Goal: Task Accomplishment & Management: Manage account settings

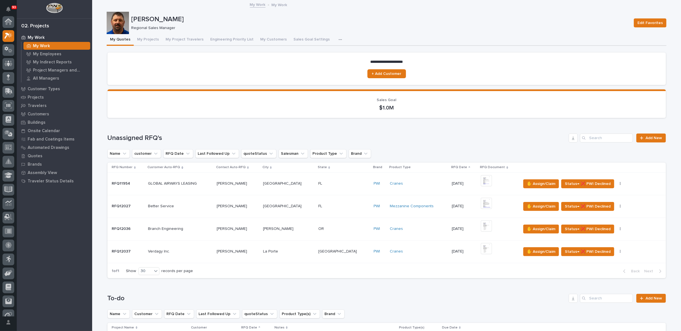
scroll to position [14, 0]
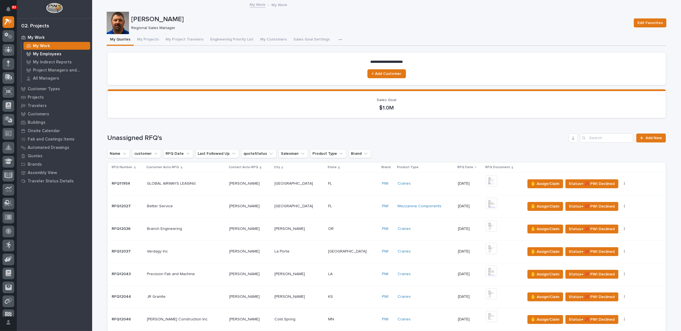
click at [56, 54] on p "My Employees" at bounding box center [47, 54] width 28 height 5
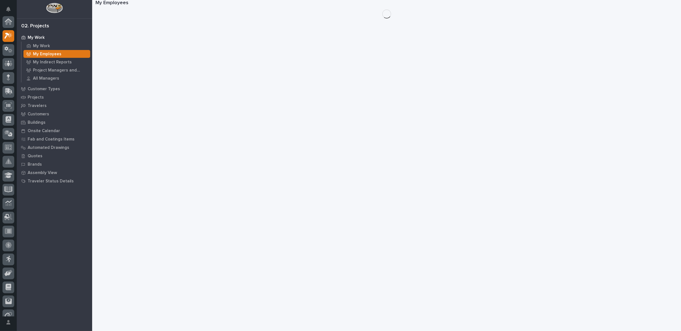
scroll to position [14, 0]
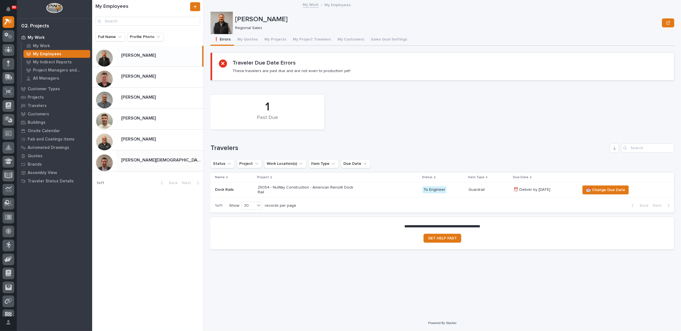
click at [146, 155] on div "[PERSON_NAME][DEMOGRAPHIC_DATA] [PERSON_NAME][DEMOGRAPHIC_DATA]" at bounding box center [160, 160] width 87 height 11
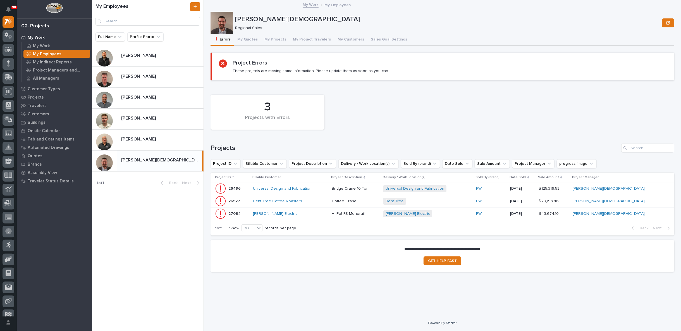
click at [327, 190] on div "Universal Design and Fabrication" at bounding box center [290, 188] width 74 height 5
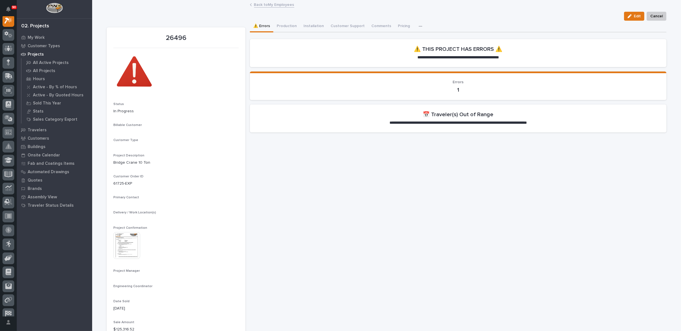
scroll to position [14, 0]
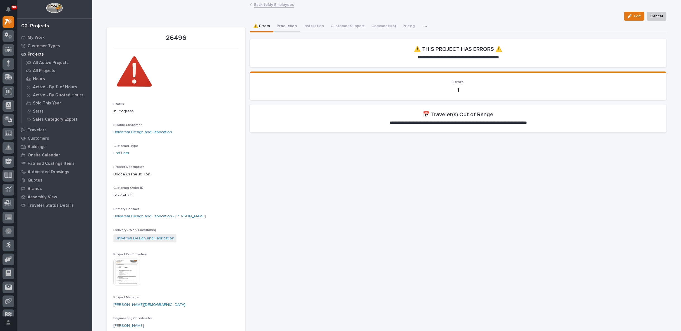
click at [286, 25] on button "Production" at bounding box center [286, 27] width 27 height 12
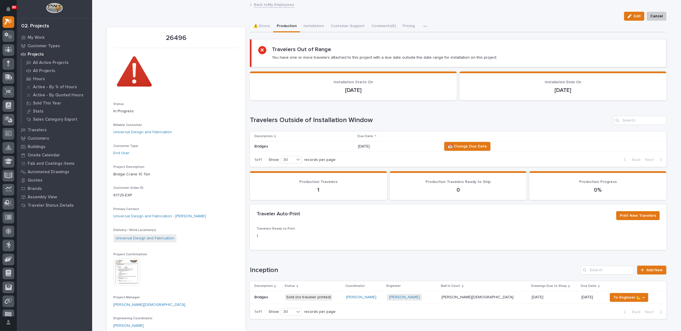
click at [128, 272] on img at bounding box center [126, 271] width 27 height 27
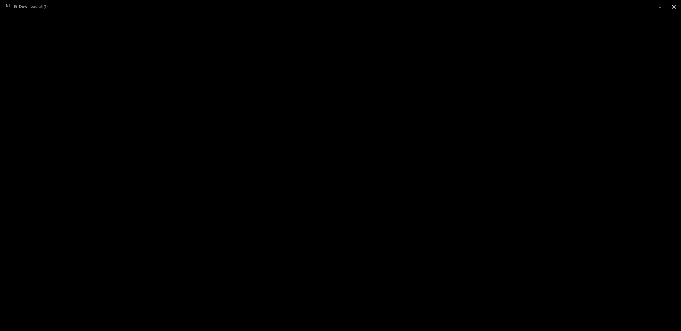
click at [673, 4] on button "Close gallery" at bounding box center [674, 6] width 14 height 13
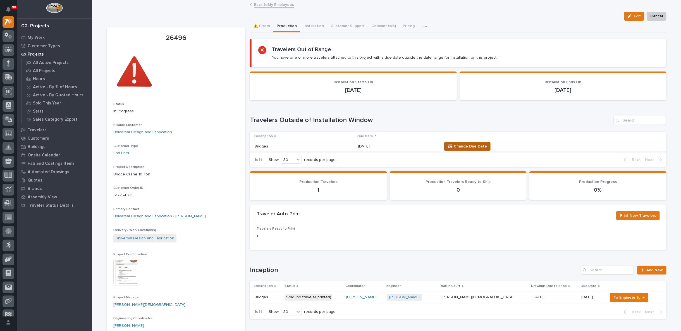
click at [475, 143] on span "📆 Change Due Date" at bounding box center [467, 146] width 39 height 7
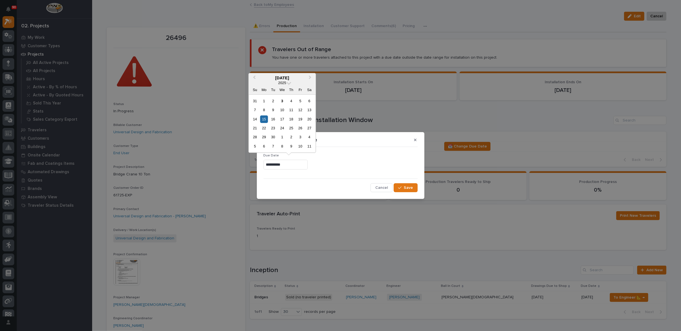
click at [295, 162] on input "**********" at bounding box center [285, 165] width 44 height 10
click at [309, 75] on button "Next Month" at bounding box center [310, 78] width 9 height 9
click at [291, 119] on div "16" at bounding box center [291, 119] width 8 height 8
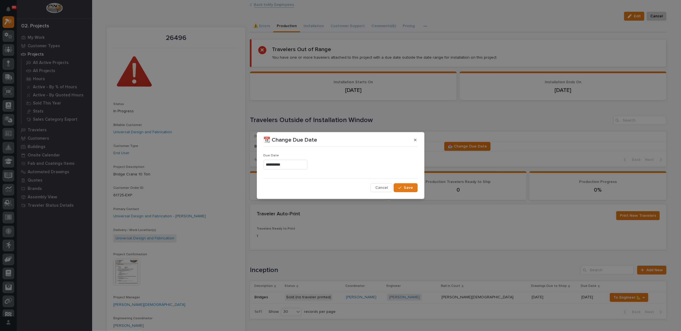
type input "**********"
click at [405, 188] on span "Save" at bounding box center [408, 187] width 9 height 5
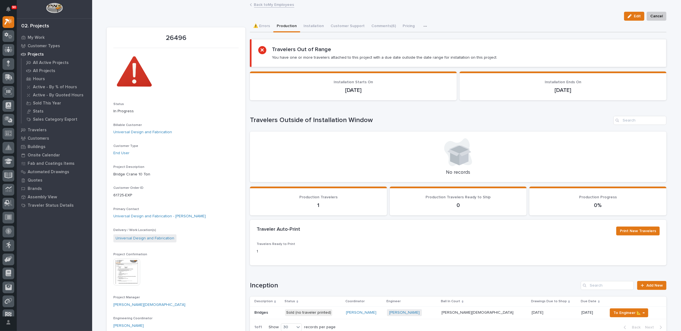
click at [269, 3] on link "Back to My Employees" at bounding box center [274, 4] width 40 height 6
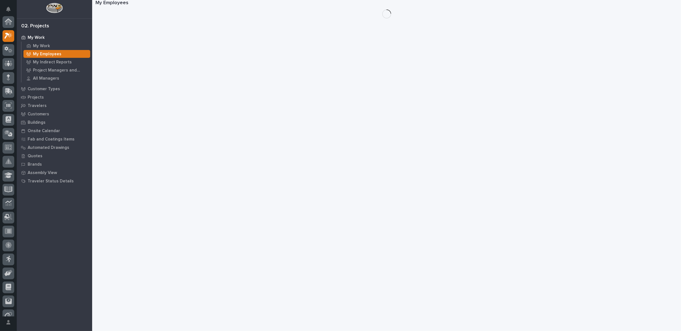
scroll to position [15, 0]
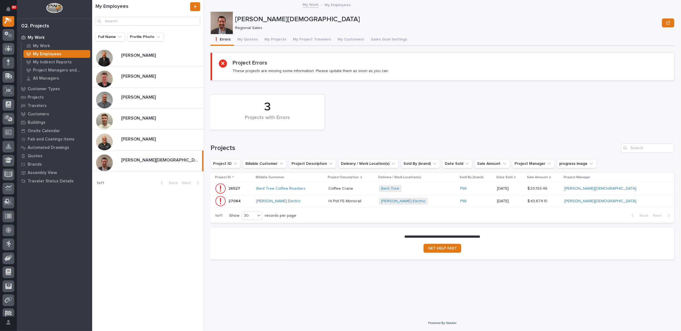
click at [324, 185] on div "Bent Tree Coffee Roasters" at bounding box center [290, 188] width 68 height 9
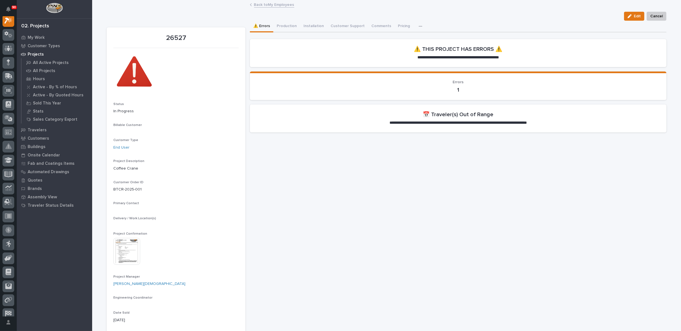
scroll to position [14, 0]
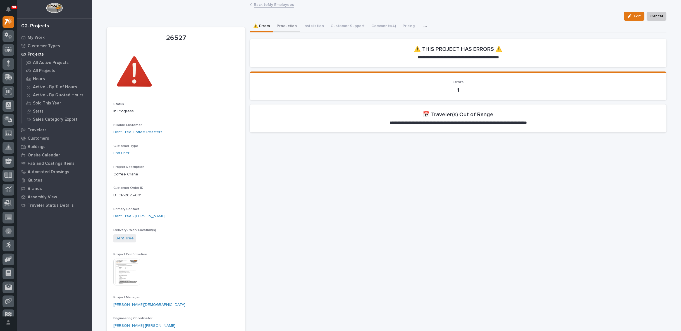
click at [281, 26] on button "Production" at bounding box center [286, 27] width 27 height 12
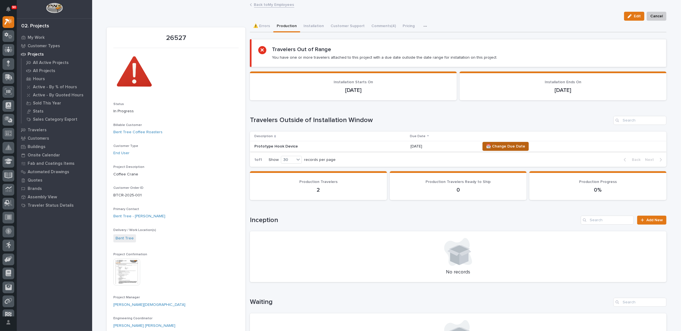
click at [499, 146] on span "📆 Change Due Date" at bounding box center [505, 146] width 39 height 7
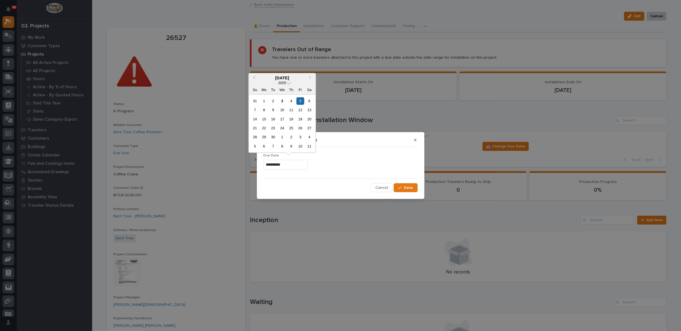
click at [295, 163] on input "**********" at bounding box center [285, 165] width 44 height 10
click at [301, 109] on div "12" at bounding box center [300, 110] width 8 height 8
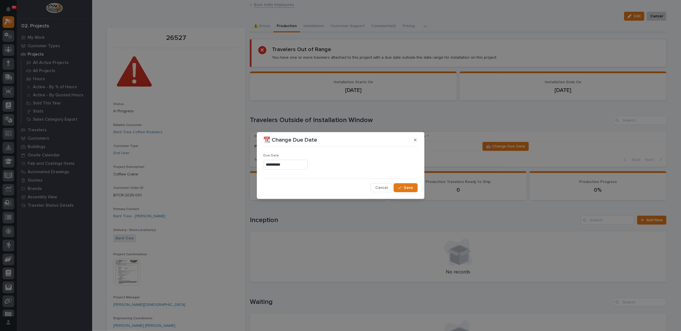
type input "**********"
click at [411, 188] on span "Save" at bounding box center [408, 187] width 9 height 5
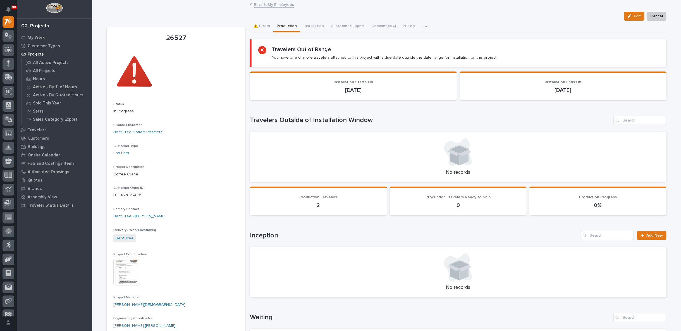
click at [265, 5] on link "Back to My Employees" at bounding box center [274, 4] width 40 height 6
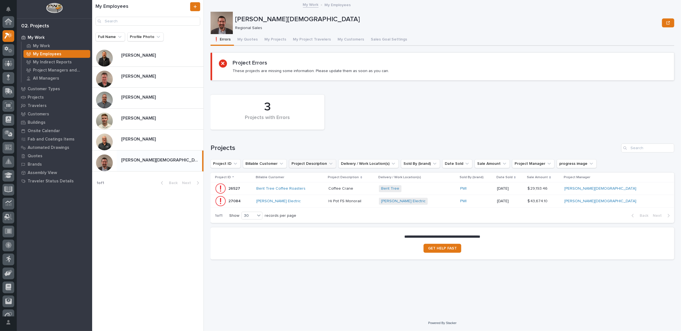
scroll to position [15, 0]
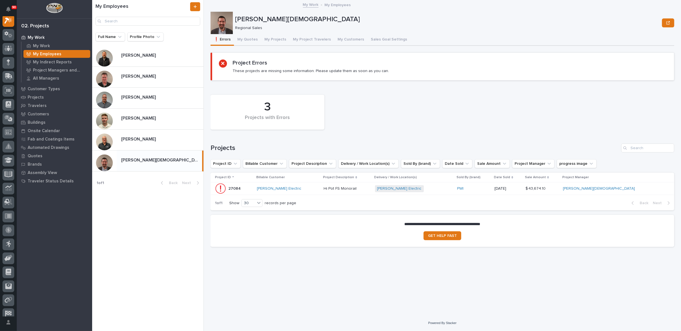
click at [319, 189] on div "[PERSON_NAME] Electric" at bounding box center [288, 188] width 62 height 5
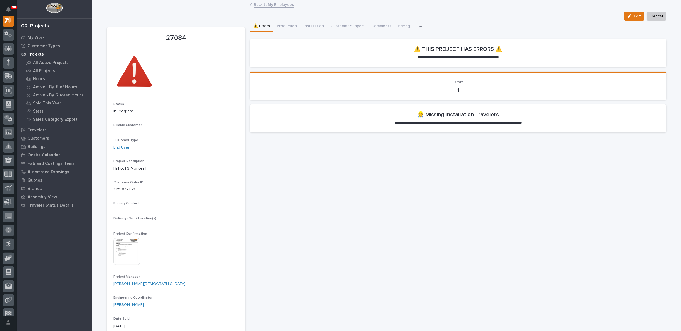
scroll to position [14, 0]
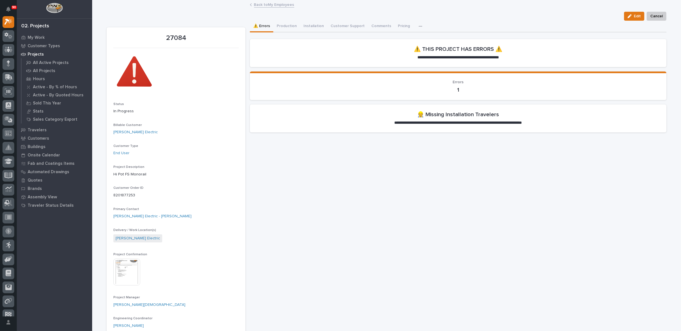
click at [258, 5] on link "Back to My Employees" at bounding box center [274, 4] width 40 height 6
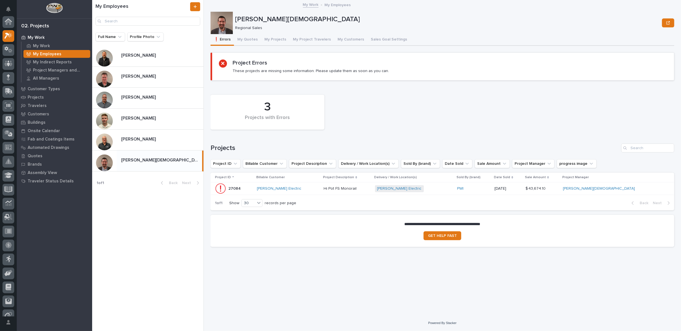
scroll to position [15, 0]
click at [308, 37] on button "My Project Travelers" at bounding box center [311, 40] width 45 height 12
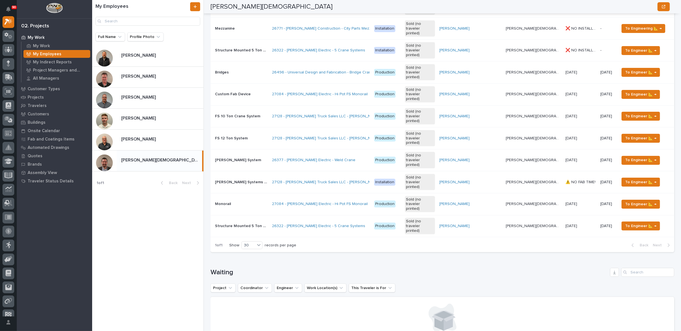
scroll to position [31, 0]
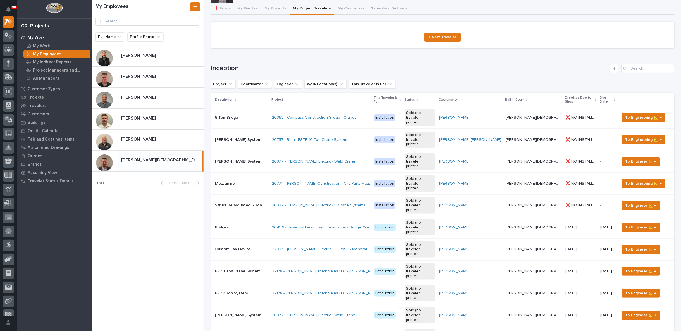
click at [400, 290] on p "Production" at bounding box center [387, 293] width 26 height 7
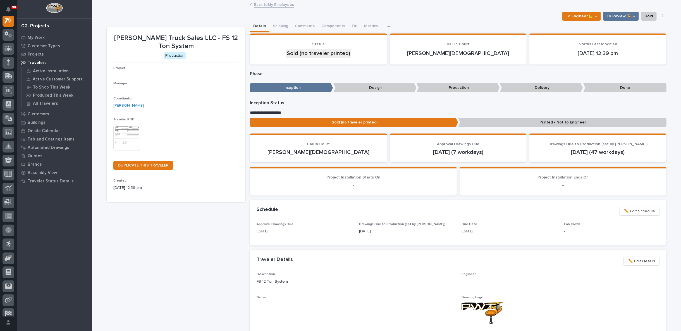
scroll to position [14, 0]
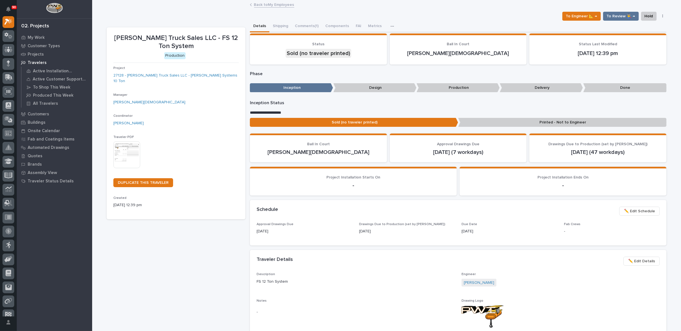
click at [122, 141] on img at bounding box center [126, 154] width 27 height 27
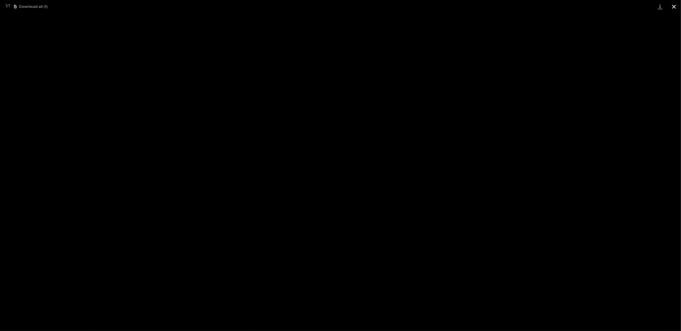
click at [673, 6] on button "Close gallery" at bounding box center [674, 6] width 14 height 13
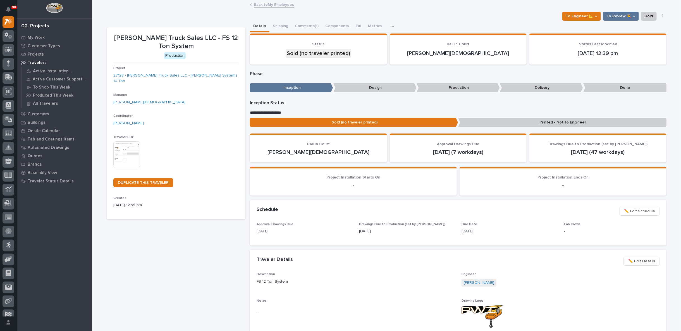
click at [265, 4] on link "Back to My Employees" at bounding box center [274, 4] width 40 height 6
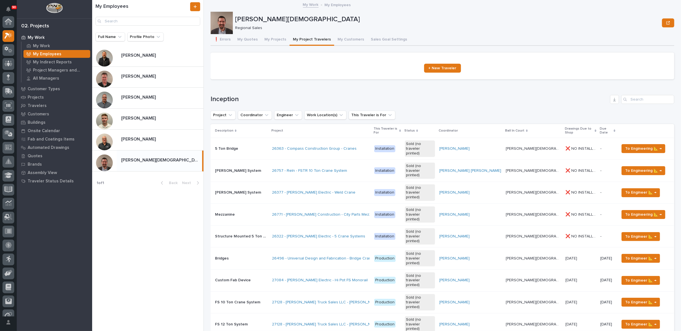
scroll to position [15, 0]
click at [267, 300] on p at bounding box center [241, 302] width 52 height 5
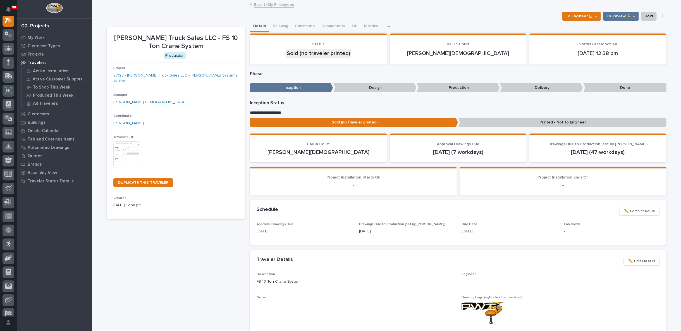
scroll to position [14, 0]
click at [121, 145] on img at bounding box center [126, 154] width 27 height 27
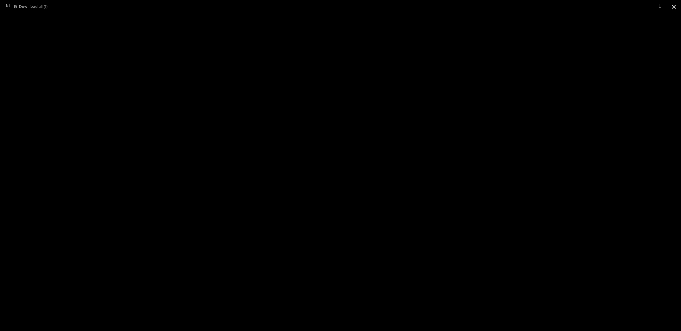
click at [673, 8] on button "Close gallery" at bounding box center [674, 6] width 14 height 13
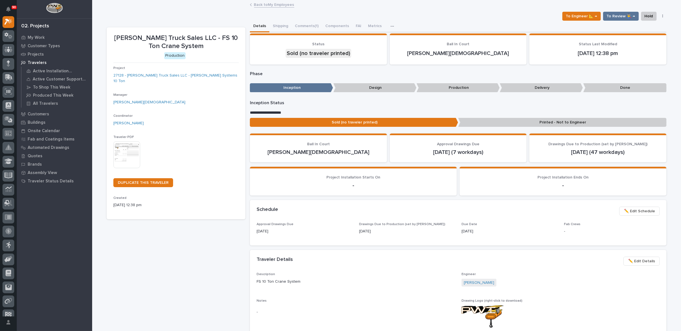
click at [271, 2] on link "Back to My Employees" at bounding box center [274, 4] width 40 height 6
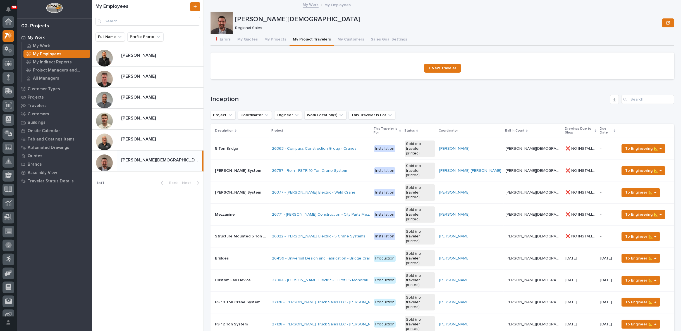
scroll to position [15, 0]
click at [634, 299] on span "To Engineer 📐 →" at bounding box center [640, 302] width 31 height 7
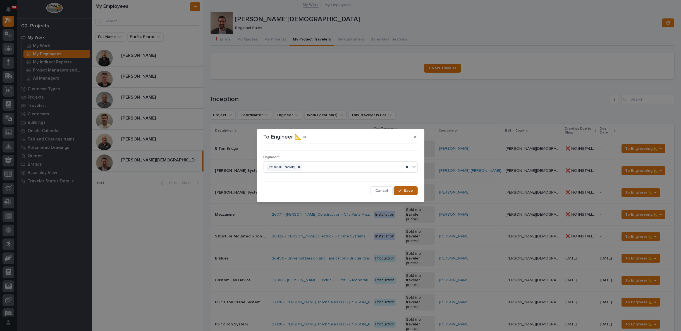
click at [407, 192] on span "Save" at bounding box center [408, 190] width 9 height 5
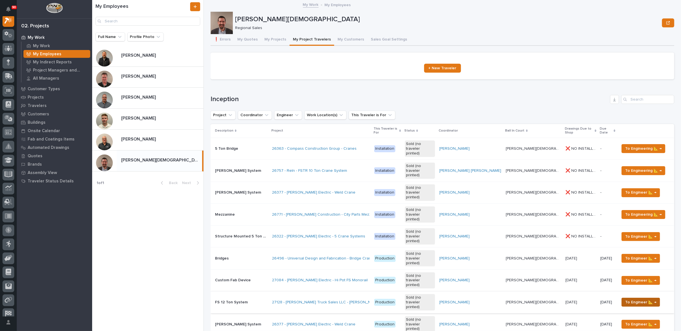
click at [629, 299] on span "To Engineer 📐 →" at bounding box center [640, 302] width 31 height 7
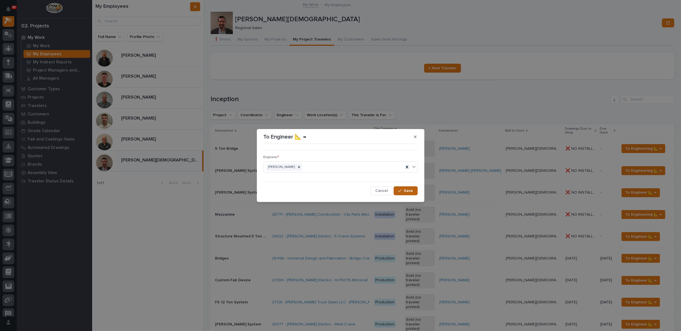
click at [411, 190] on span "Save" at bounding box center [408, 190] width 9 height 5
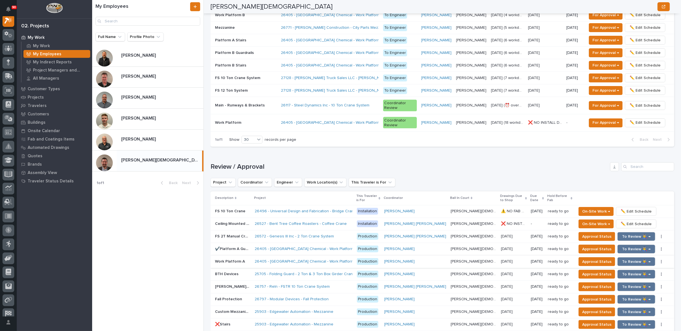
scroll to position [434, 0]
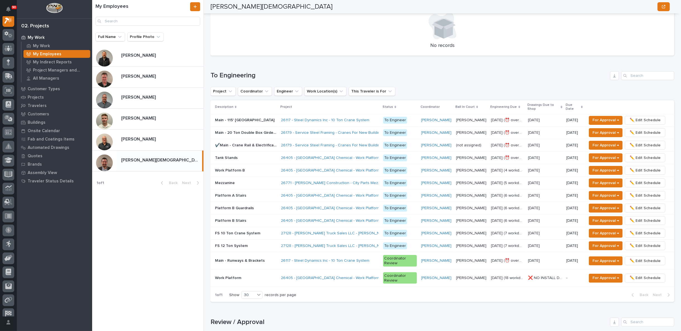
click at [253, 275] on p at bounding box center [245, 277] width 61 height 5
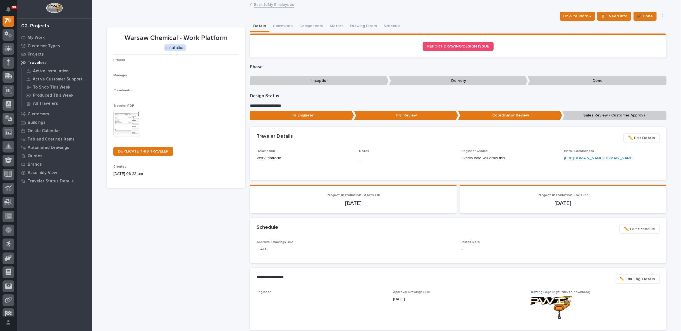
scroll to position [14, 0]
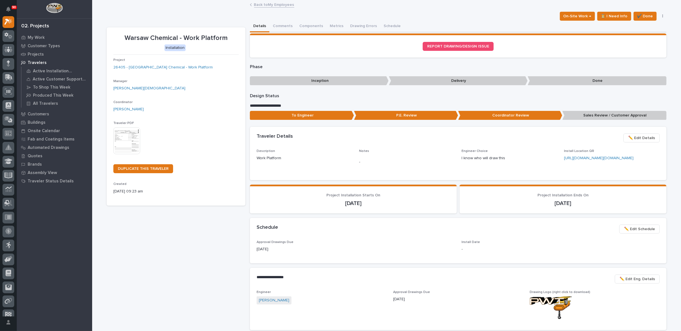
click at [274, 5] on link "Back to My Employees" at bounding box center [274, 4] width 40 height 6
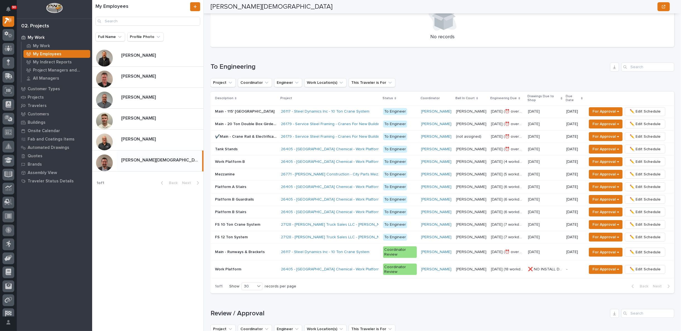
scroll to position [527, 0]
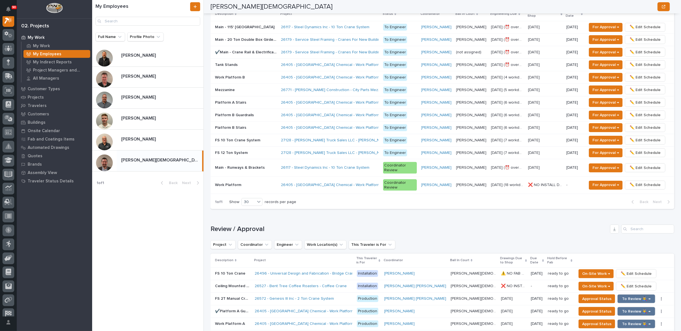
click at [250, 321] on p at bounding box center [232, 323] width 35 height 5
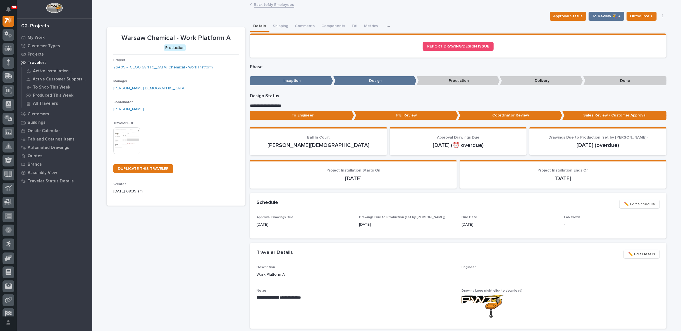
scroll to position [14, 0]
click at [124, 140] on img at bounding box center [126, 140] width 27 height 27
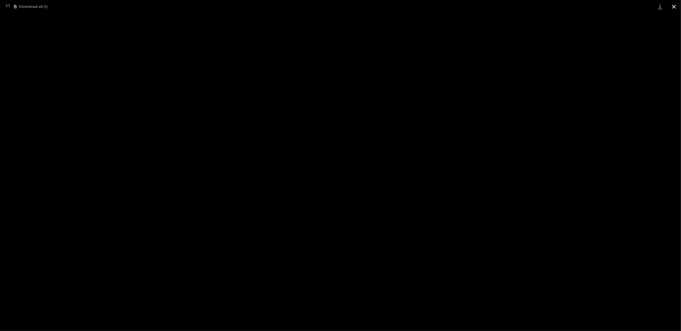
click at [675, 5] on button "Close gallery" at bounding box center [674, 6] width 14 height 13
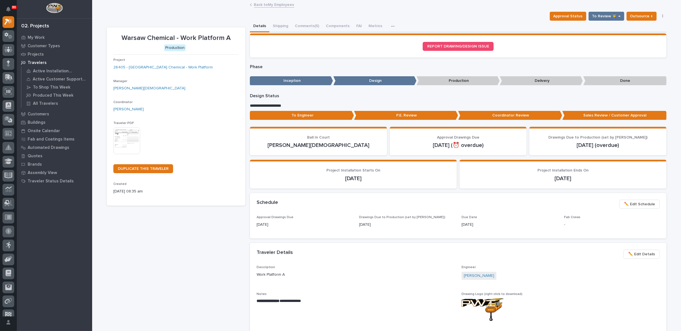
click at [272, 4] on link "Back to My Employees" at bounding box center [274, 4] width 40 height 6
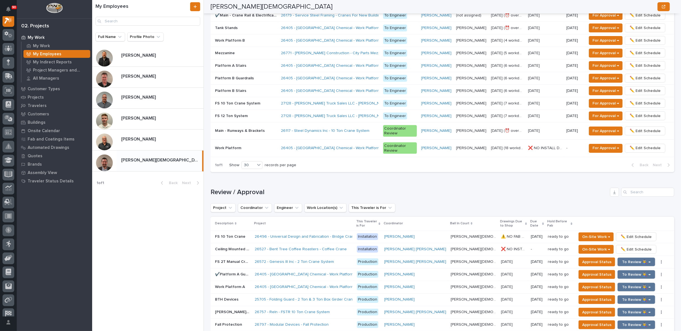
scroll to position [527, 0]
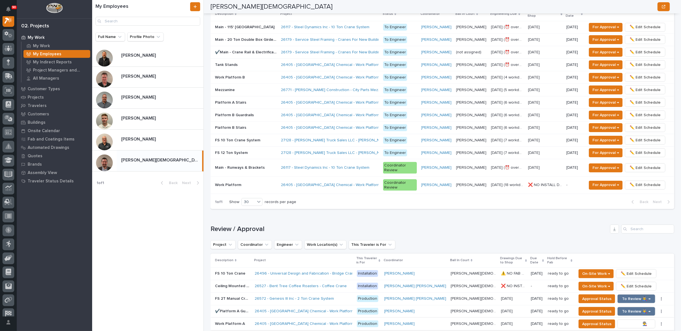
click at [627, 320] on span "To Review 👨‍🏭 →" at bounding box center [636, 323] width 28 height 7
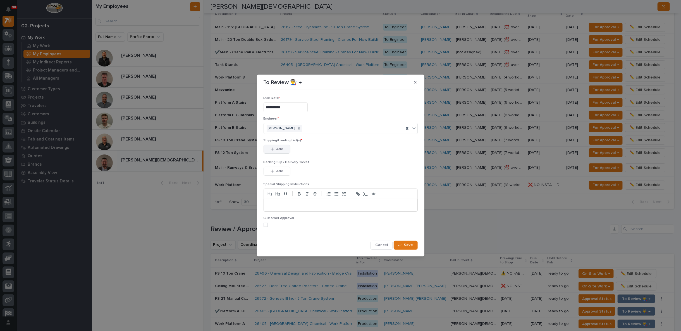
click at [279, 150] on span "Add" at bounding box center [279, 149] width 7 height 5
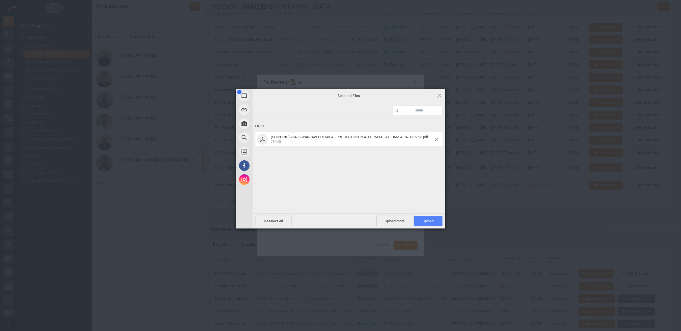
click at [429, 219] on span "Upload 1" at bounding box center [428, 221] width 11 height 4
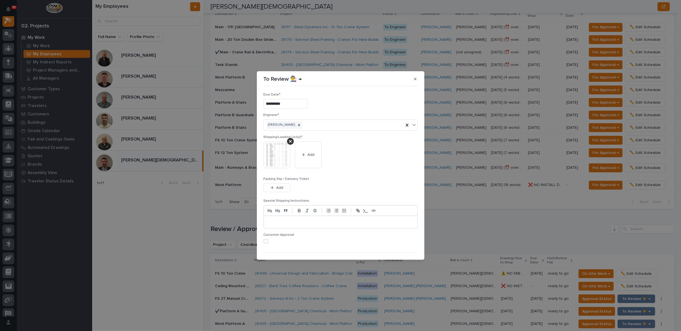
scroll to position [11, 0]
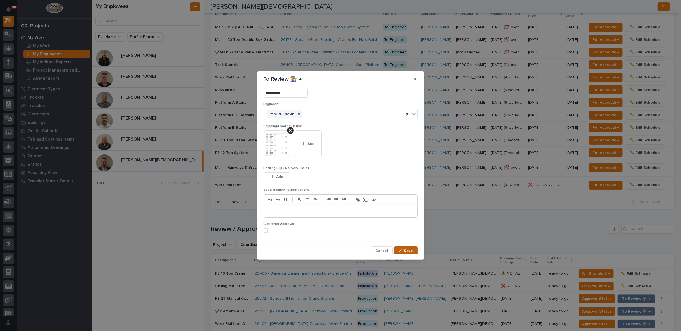
click at [405, 251] on span "Save" at bounding box center [408, 250] width 9 height 5
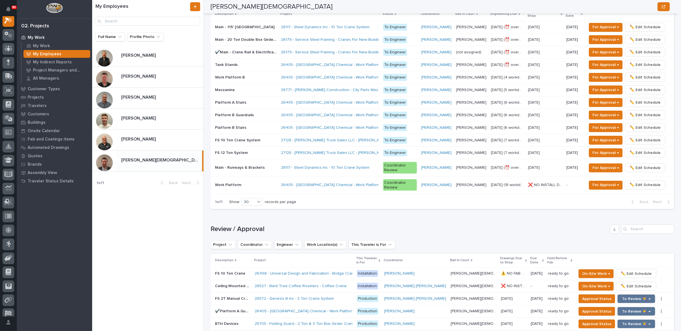
scroll to position [521, 0]
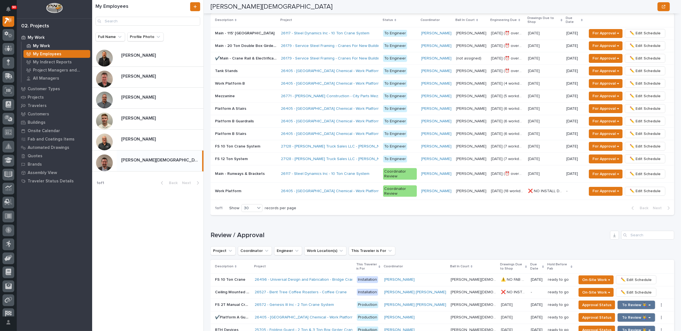
click at [45, 45] on p "My Work" at bounding box center [41, 46] width 17 height 5
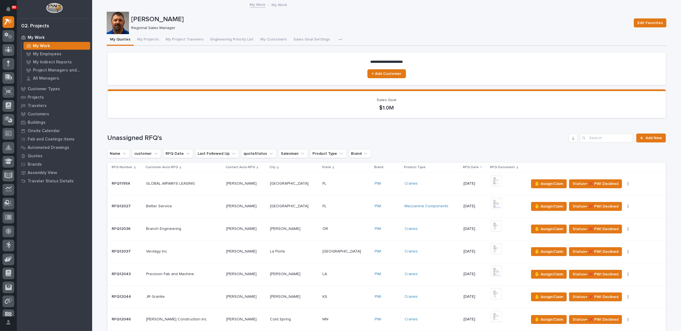
scroll to position [155, 0]
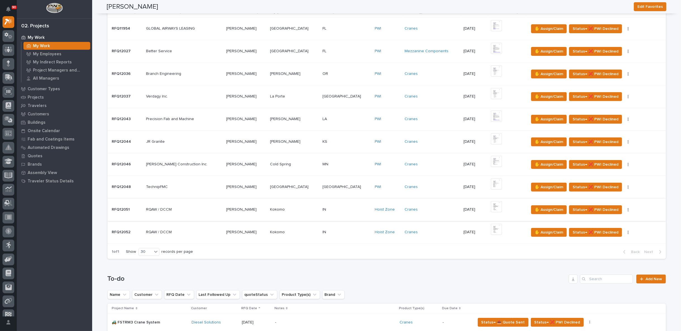
click at [491, 203] on img at bounding box center [496, 206] width 11 height 11
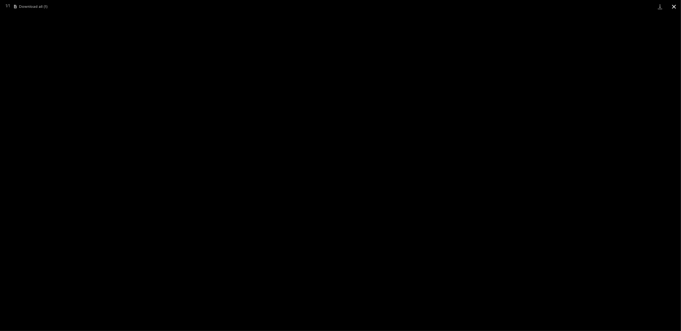
click at [676, 4] on button "Close gallery" at bounding box center [674, 6] width 14 height 13
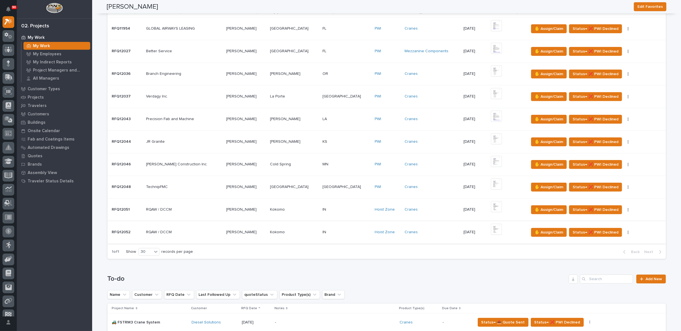
click at [491, 227] on img at bounding box center [496, 229] width 11 height 11
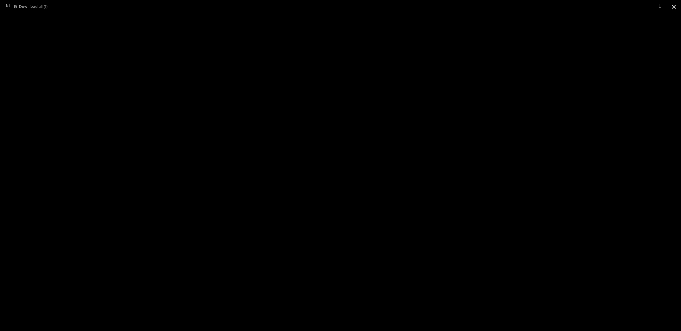
click at [674, 4] on button "Close gallery" at bounding box center [674, 6] width 14 height 13
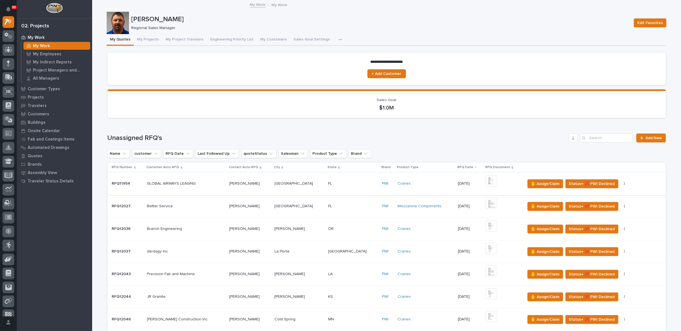
scroll to position [124, 0]
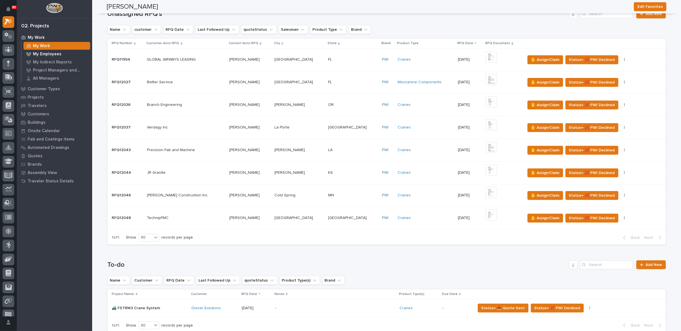
click at [63, 53] on div "My Employees" at bounding box center [56, 54] width 67 height 8
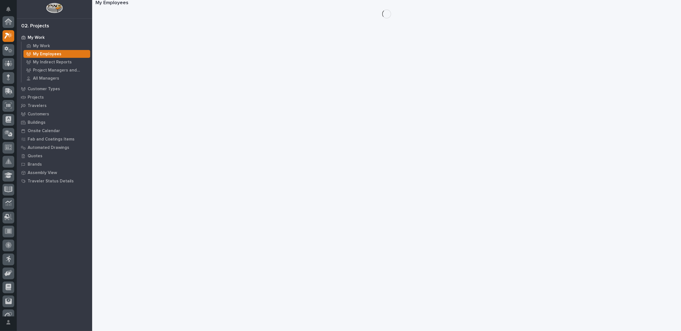
scroll to position [14, 0]
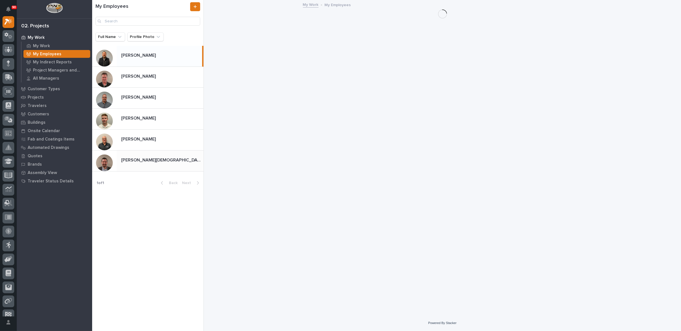
click at [137, 156] on p "[PERSON_NAME][DEMOGRAPHIC_DATA]" at bounding box center [161, 159] width 81 height 6
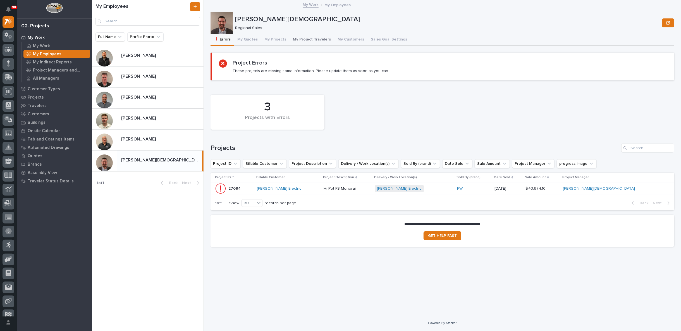
click at [313, 39] on button "My Project Travelers" at bounding box center [311, 40] width 45 height 12
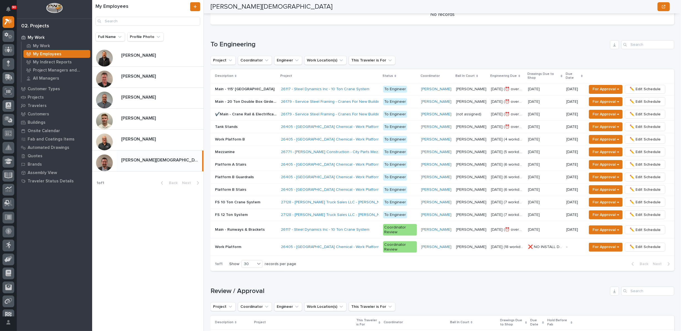
scroll to position [589, 0]
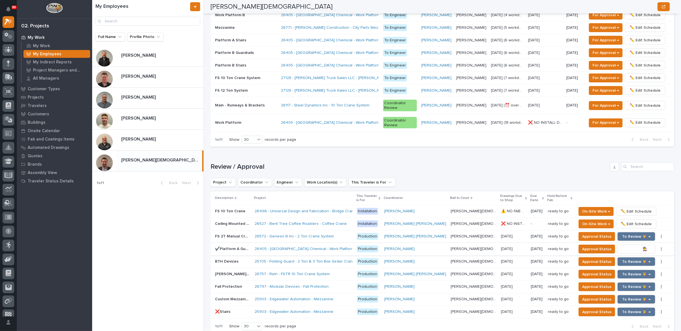
click at [625, 246] on span "To Review 👨‍🏭 →" at bounding box center [636, 249] width 28 height 7
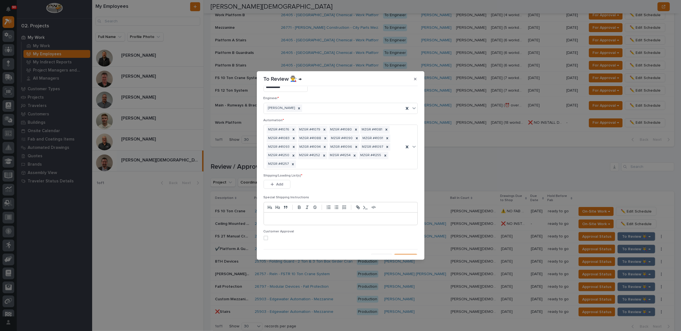
scroll to position [24, 0]
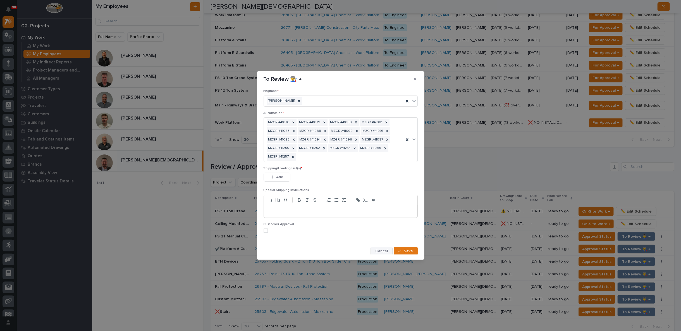
click at [375, 249] on span "Cancel" at bounding box center [381, 250] width 13 height 5
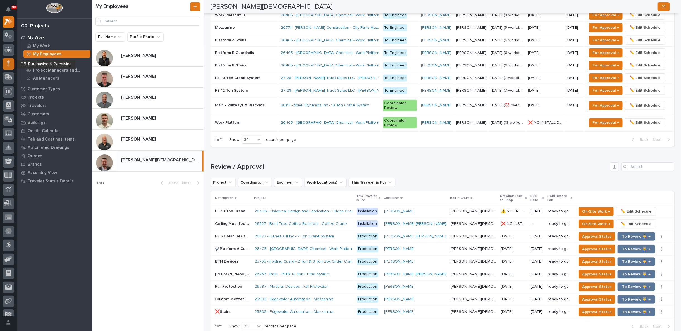
click at [8, 62] on icon at bounding box center [8, 61] width 3 height 3
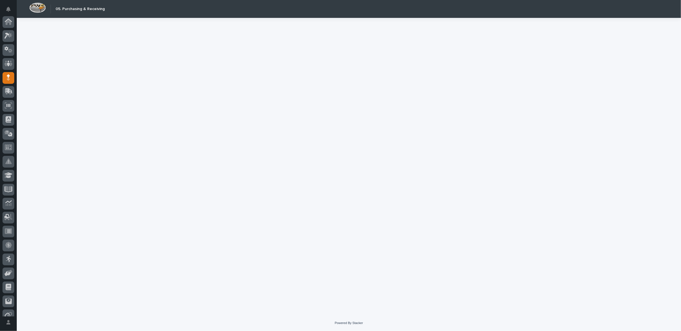
scroll to position [49, 0]
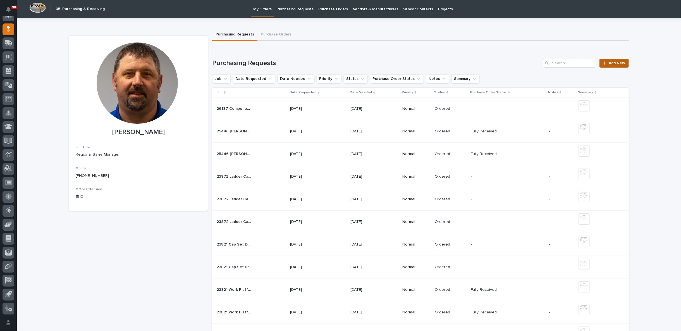
click at [610, 63] on span "Add New" at bounding box center [616, 63] width 16 height 4
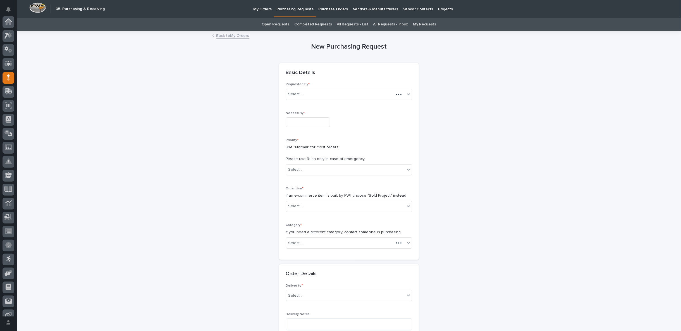
scroll to position [49, 0]
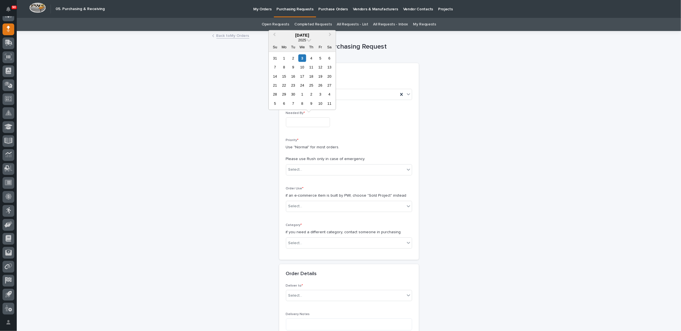
click at [303, 121] on input "text" at bounding box center [308, 122] width 44 height 10
click at [319, 58] on div "5" at bounding box center [320, 58] width 8 height 8
type input "**********"
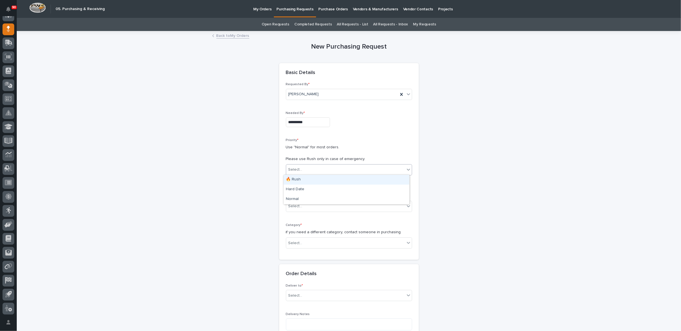
click at [305, 166] on div "Select..." at bounding box center [345, 169] width 119 height 9
click at [302, 197] on div "Normal" at bounding box center [347, 199] width 126 height 10
click at [305, 201] on div "Select..." at bounding box center [345, 205] width 119 height 9
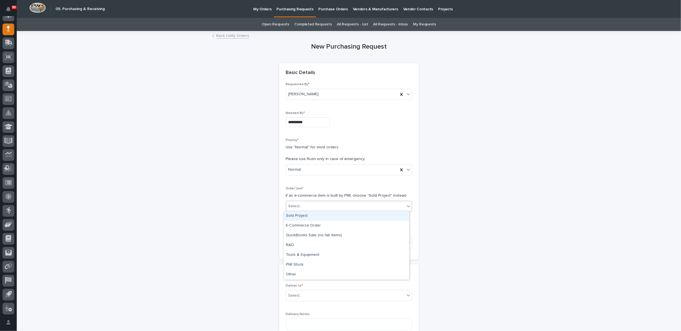
click at [306, 213] on div "Sold Project" at bounding box center [347, 216] width 126 height 10
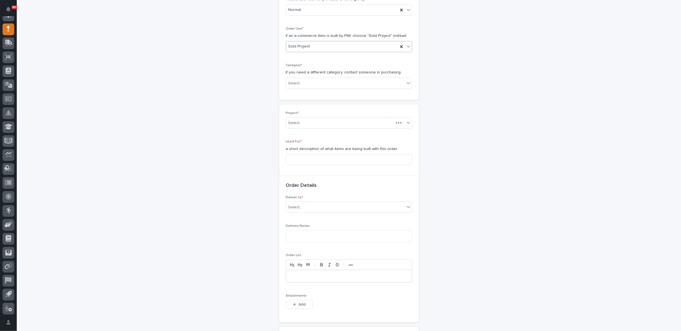
scroll to position [160, 0]
click at [304, 81] on div "Select..." at bounding box center [345, 82] width 119 height 9
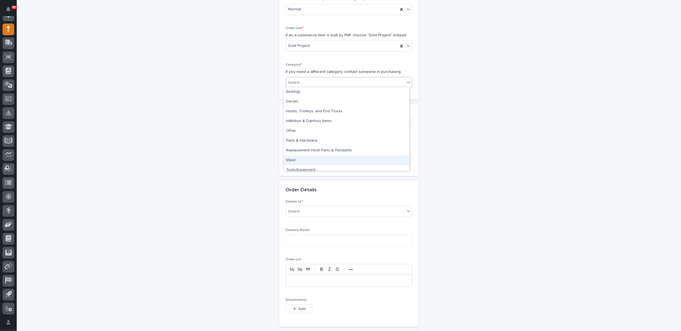
click at [297, 160] on div "Steel" at bounding box center [347, 160] width 126 height 10
click at [303, 121] on div "Select..." at bounding box center [345, 122] width 119 height 9
type input "*****"
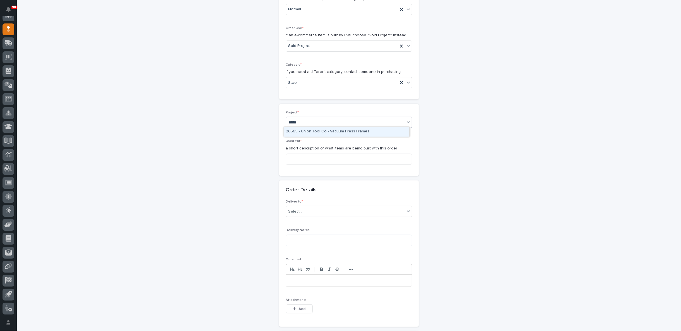
click at [353, 129] on div "26565 - Union Tool Co - Vacuum Press Frames" at bounding box center [347, 132] width 126 height 10
click at [298, 156] on input at bounding box center [349, 158] width 126 height 11
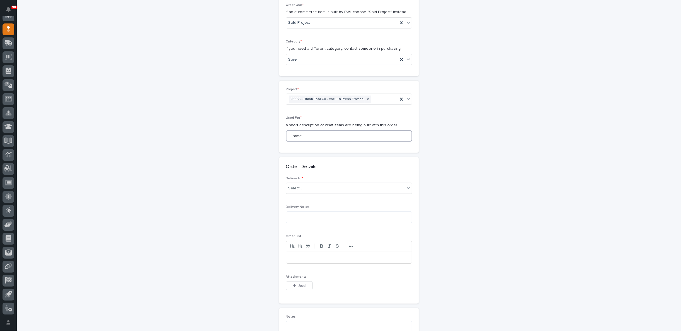
scroll to position [191, 0]
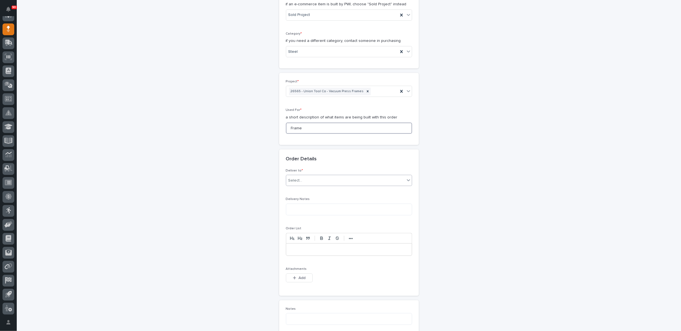
type input "Frame"
click at [297, 180] on div "Select..." at bounding box center [295, 180] width 14 height 6
click at [299, 190] on div "PWI" at bounding box center [347, 189] width 126 height 10
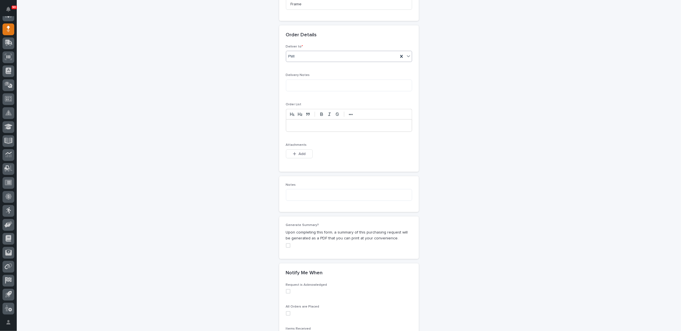
scroll to position [346, 0]
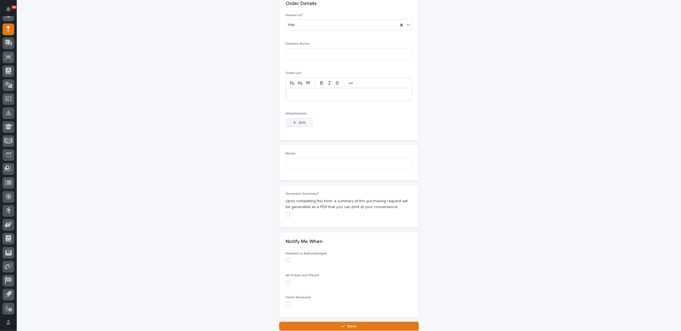
click at [300, 120] on span "Add" at bounding box center [301, 122] width 7 height 5
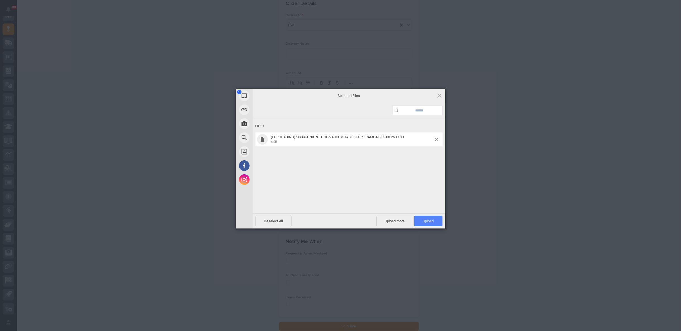
click at [426, 220] on span "Upload 1" at bounding box center [428, 221] width 11 height 4
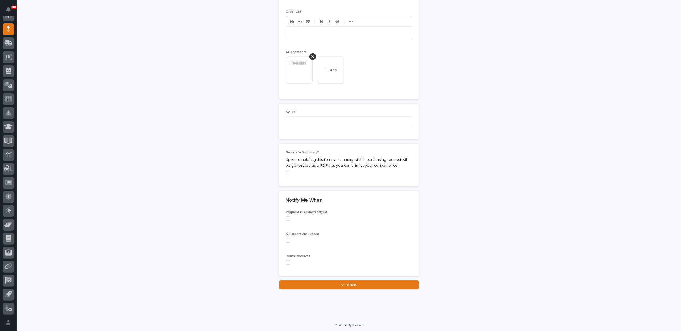
scroll to position [408, 0]
click at [286, 260] on span at bounding box center [288, 262] width 4 height 4
click at [318, 280] on button "Save" at bounding box center [349, 284] width 140 height 9
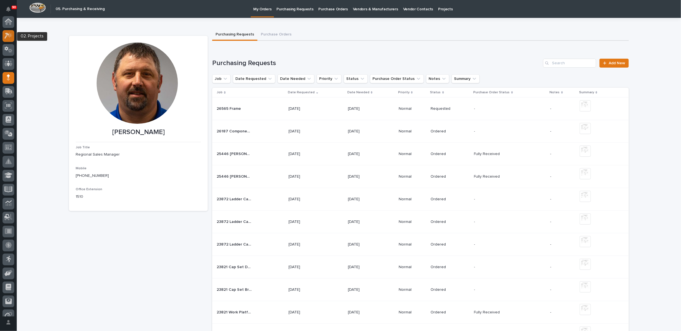
click at [4, 37] on icon at bounding box center [8, 35] width 8 height 6
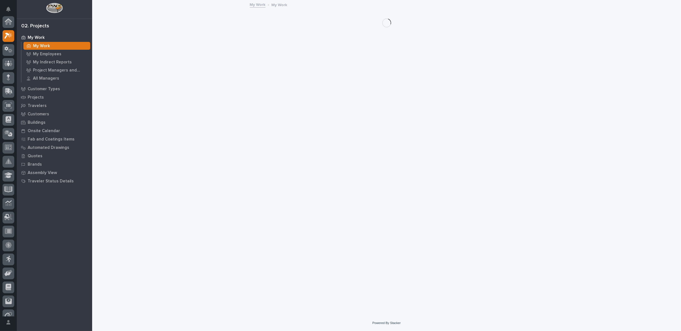
scroll to position [14, 0]
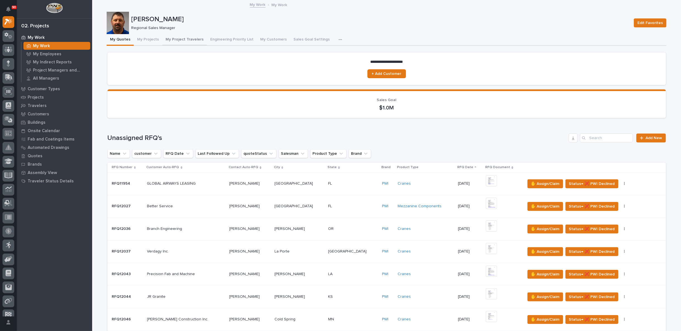
click at [176, 38] on button "My Project Travelers" at bounding box center [184, 40] width 45 height 12
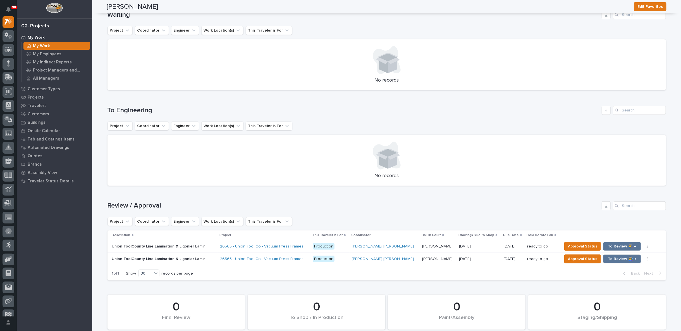
scroll to position [248, 0]
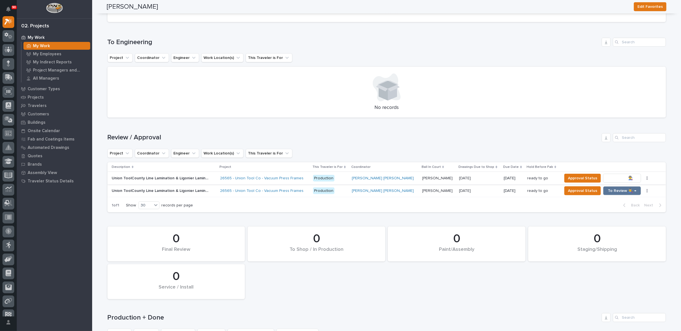
click at [608, 177] on span "To Review 👨‍🏭 →" at bounding box center [622, 178] width 28 height 7
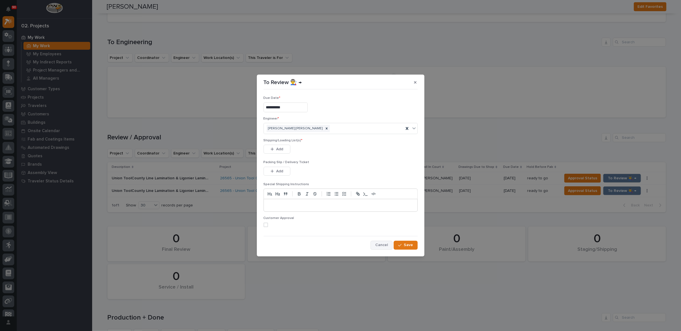
click at [382, 243] on span "Cancel" at bounding box center [381, 244] width 13 height 5
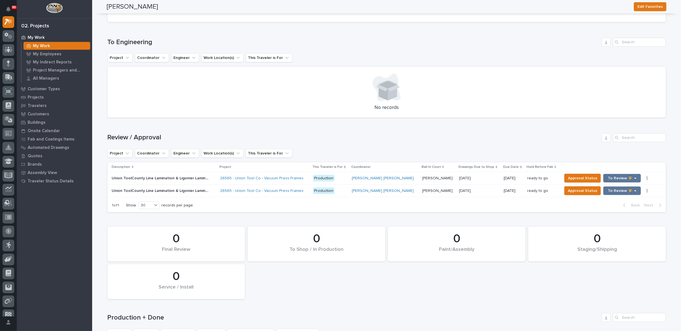
click at [308, 178] on div "26565 - Union Tool Co - Vacuum Press Frames" at bounding box center [264, 178] width 88 height 5
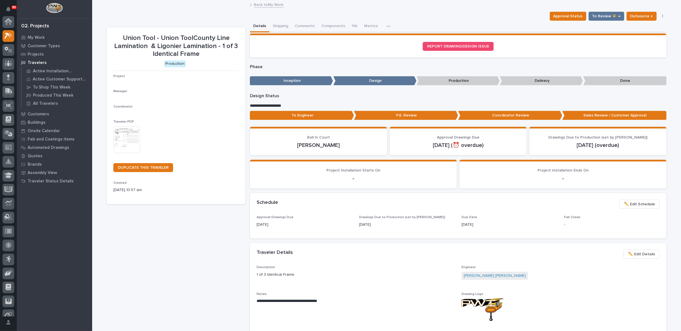
scroll to position [14, 0]
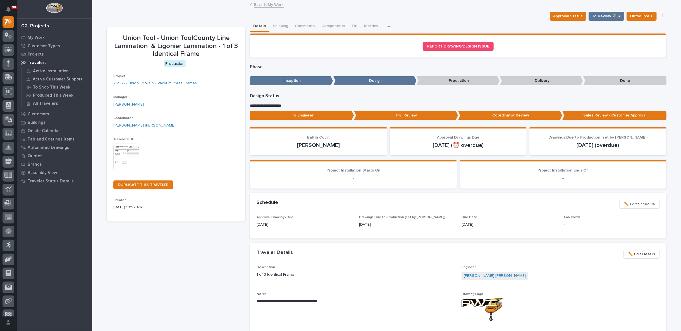
click at [266, 2] on link "Back to My Work" at bounding box center [269, 4] width 30 height 6
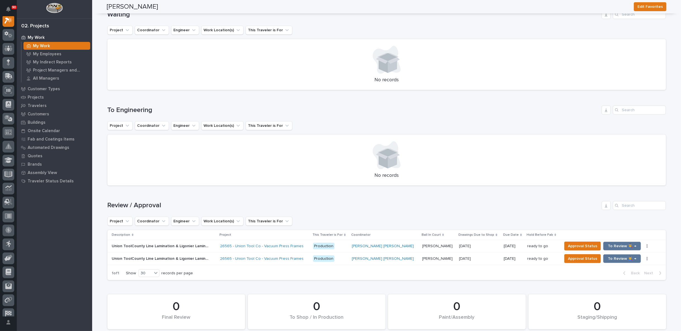
scroll to position [248, 0]
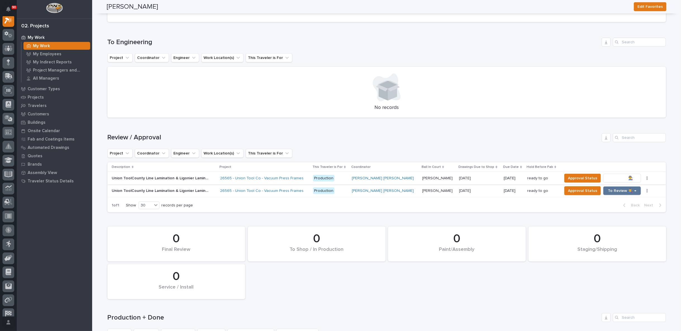
click at [608, 176] on span "To Review 👨‍🏭 →" at bounding box center [622, 178] width 28 height 7
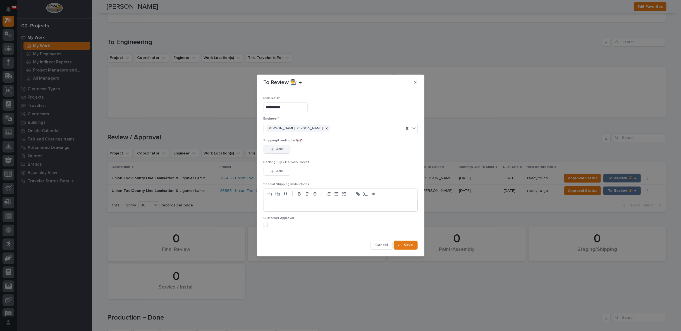
click at [281, 147] on span "Add" at bounding box center [279, 149] width 7 height 5
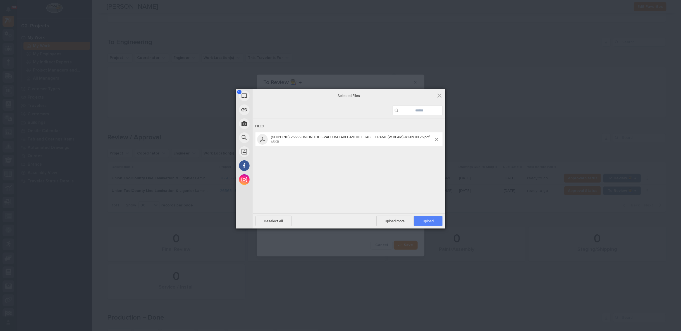
click at [427, 218] on span "Upload 1" at bounding box center [428, 220] width 28 height 11
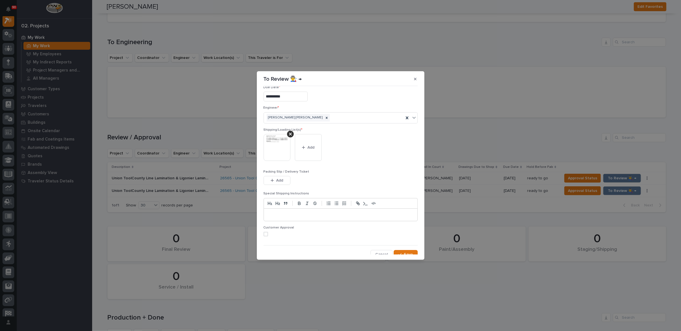
scroll to position [11, 0]
click at [404, 251] on span "Save" at bounding box center [408, 250] width 9 height 5
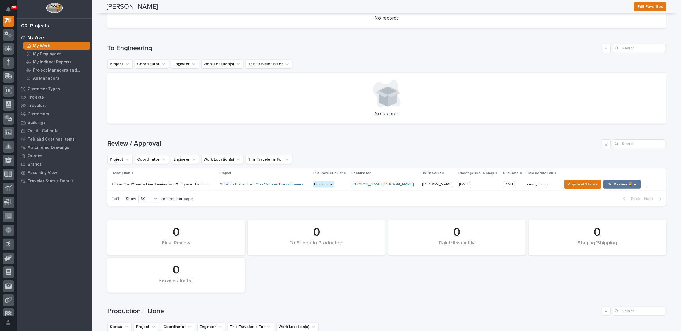
scroll to position [243, 0]
click at [308, 181] on div "26565 - Union Tool Co - Vacuum Press Frames" at bounding box center [264, 183] width 88 height 5
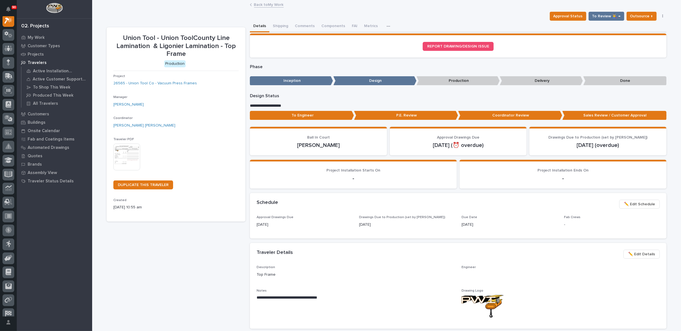
scroll to position [14, 0]
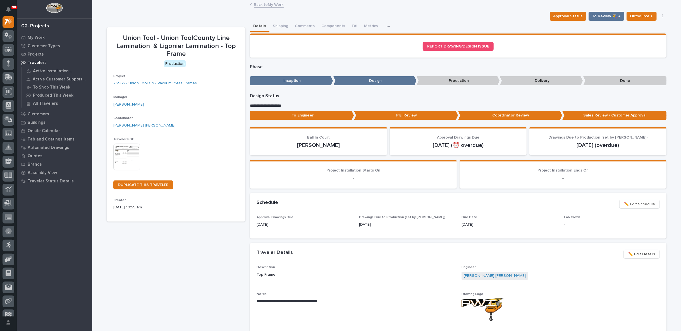
click at [265, 4] on link "Back to My Work" at bounding box center [269, 4] width 30 height 6
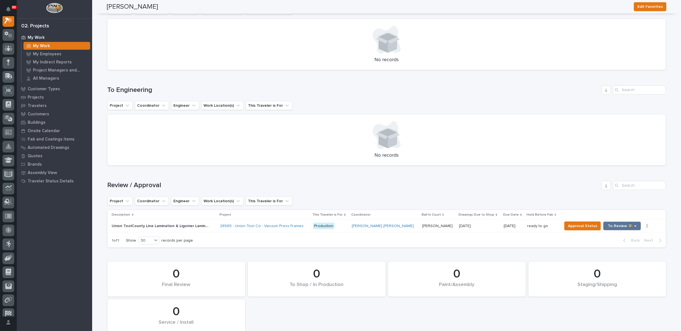
scroll to position [248, 0]
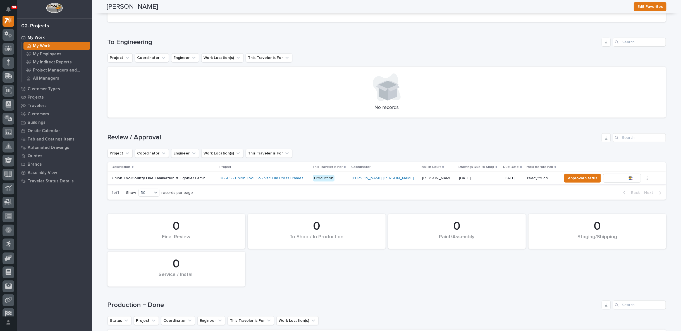
click at [608, 177] on span "To Review 👨‍🏭 →" at bounding box center [622, 178] width 28 height 7
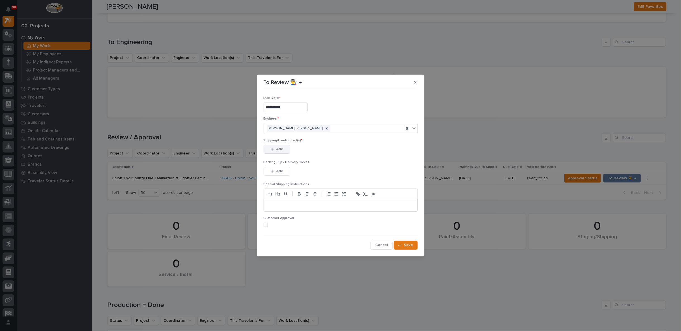
click at [283, 147] on button "Add" at bounding box center [276, 149] width 27 height 9
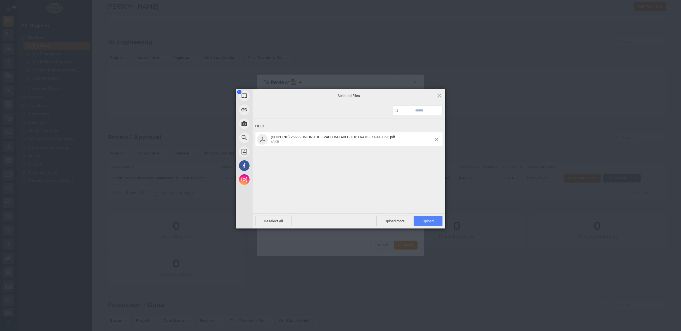
click at [434, 219] on span "Upload 1" at bounding box center [428, 220] width 28 height 11
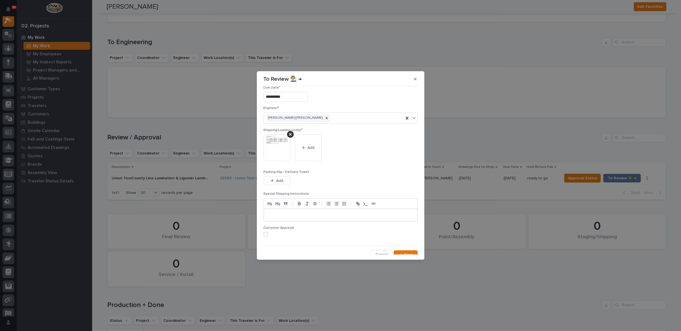
scroll to position [11, 0]
click at [404, 248] on span "Save" at bounding box center [408, 250] width 9 height 5
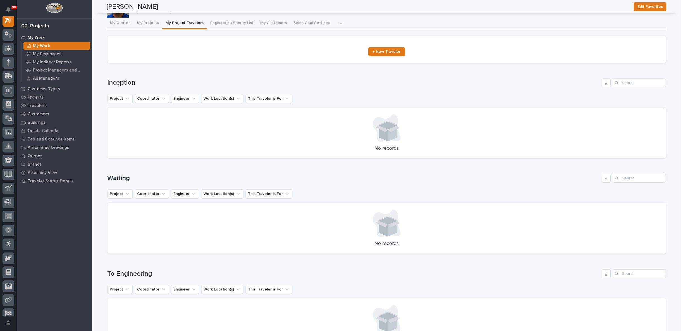
scroll to position [0, 0]
